Goal: Task Accomplishment & Management: Use online tool/utility

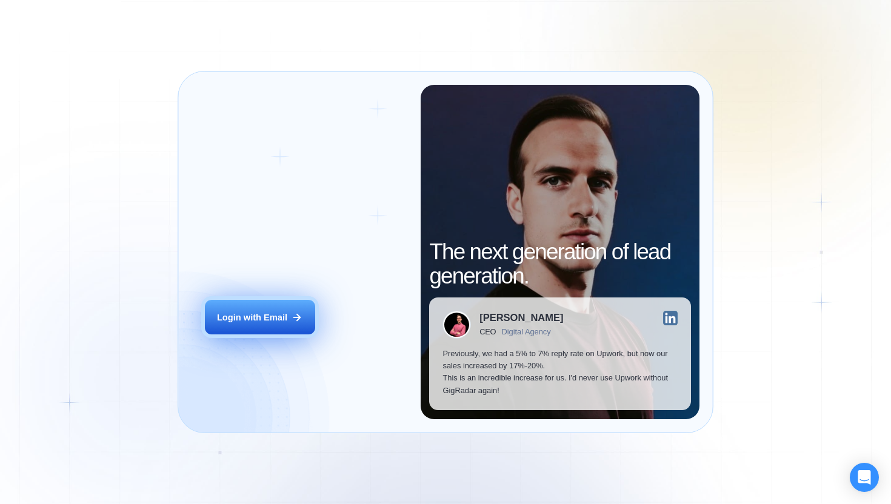
click at [255, 321] on div "Login with Email" at bounding box center [252, 318] width 70 height 12
click at [269, 316] on div "Login with Email" at bounding box center [252, 318] width 70 height 12
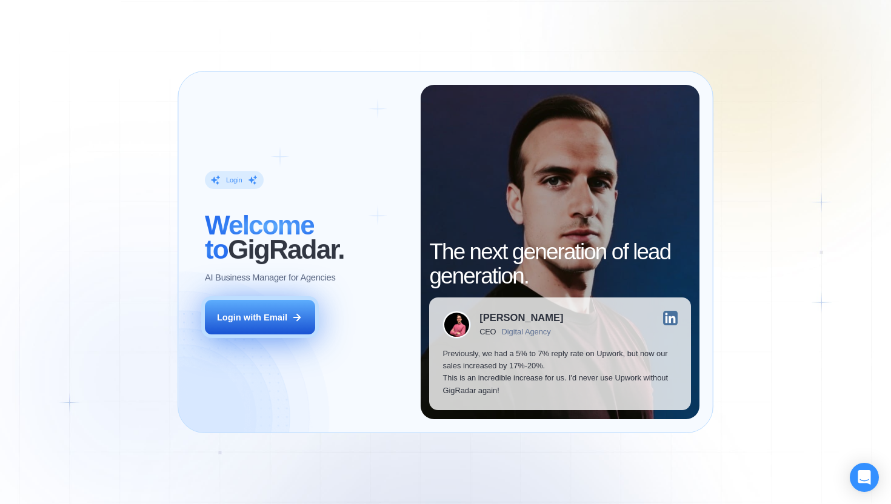
click at [295, 321] on icon at bounding box center [297, 317] width 11 height 11
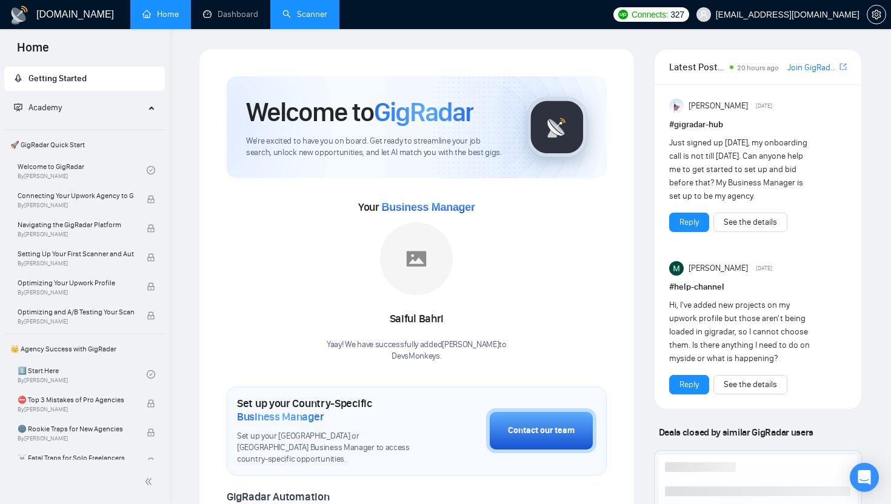
click at [321, 13] on link "Scanner" at bounding box center [304, 14] width 45 height 10
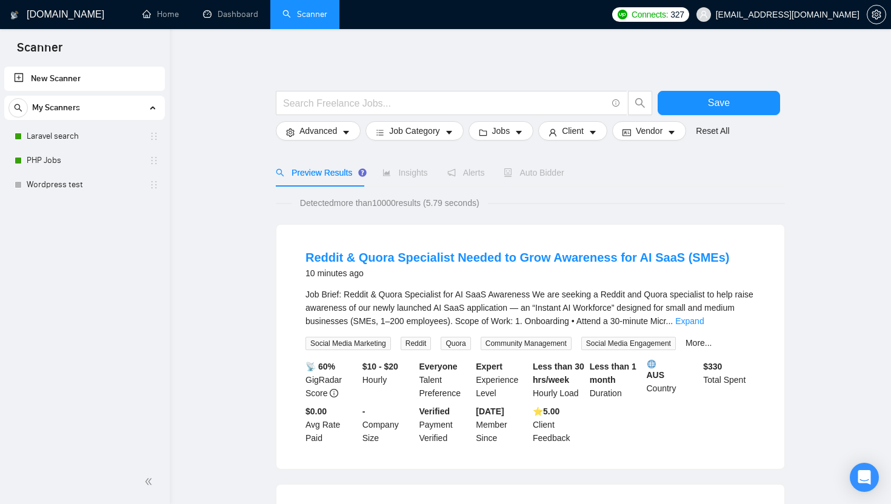
click at [535, 175] on span "Auto Bidder" at bounding box center [534, 173] width 60 height 10
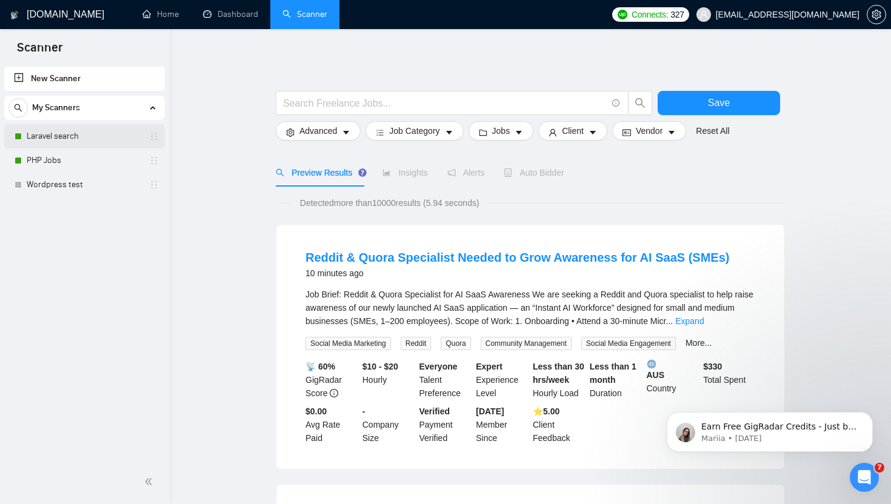
click at [79, 134] on link "Laravel search" at bounding box center [84, 136] width 115 height 24
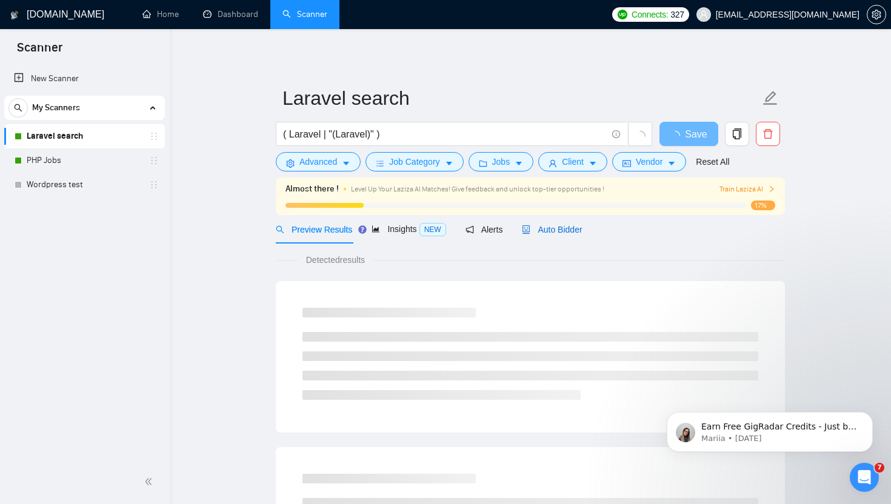
drag, startPoint x: 559, startPoint y: 227, endPoint x: 590, endPoint y: 227, distance: 30.9
click at [559, 227] on span "Auto Bidder" at bounding box center [552, 230] width 60 height 10
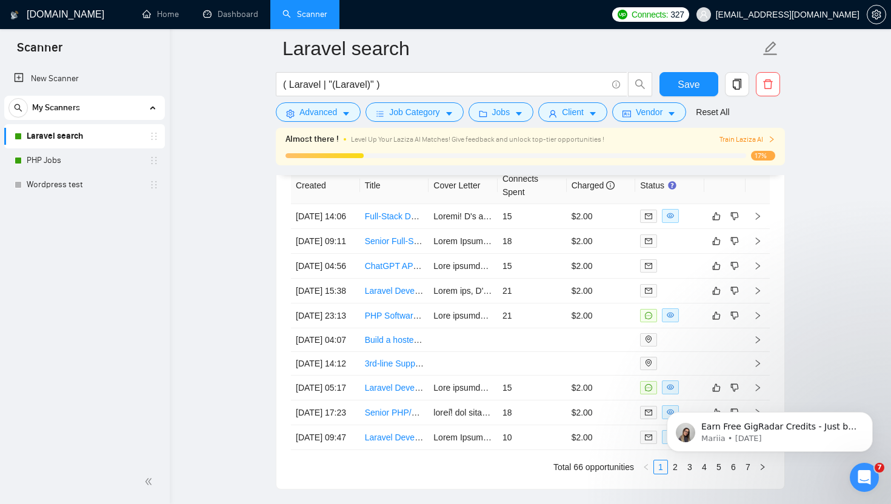
scroll to position [3162, 0]
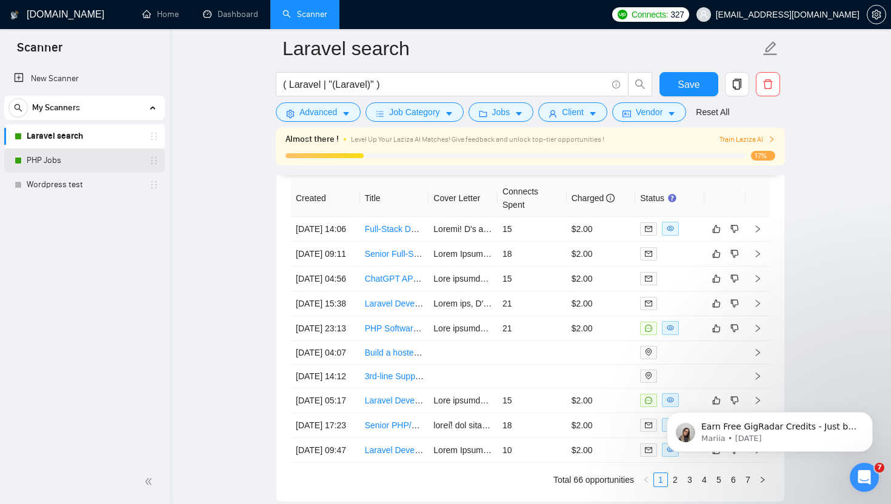
click at [70, 158] on link "PHP Jobs" at bounding box center [84, 160] width 115 height 24
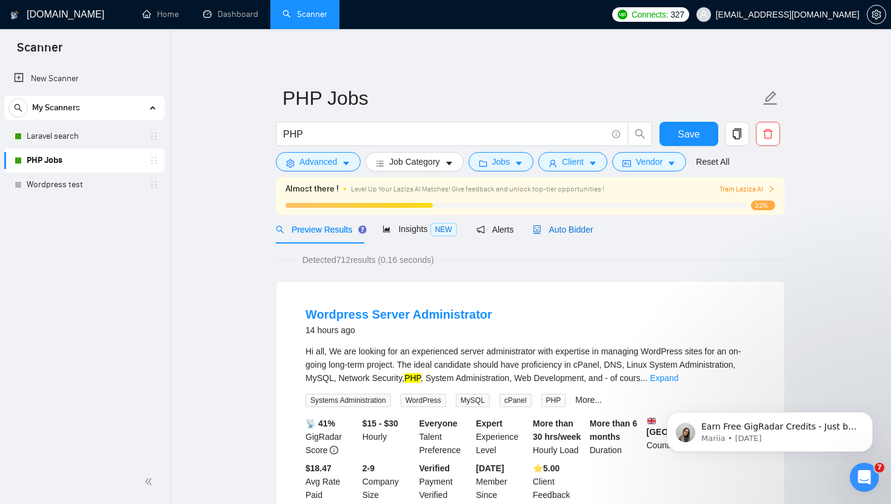
drag, startPoint x: 568, startPoint y: 227, endPoint x: 645, endPoint y: 233, distance: 77.2
click at [568, 227] on span "Auto Bidder" at bounding box center [563, 230] width 60 height 10
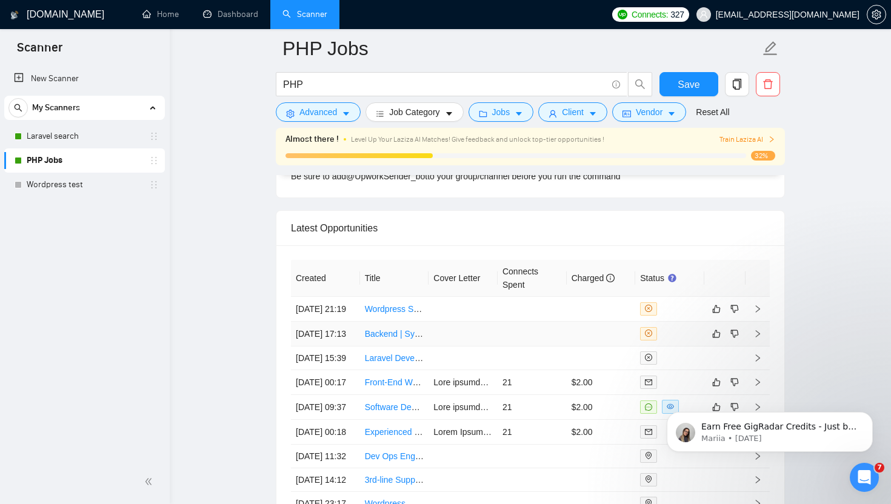
scroll to position [3061, 0]
